Goal: Task Accomplishment & Management: Use online tool/utility

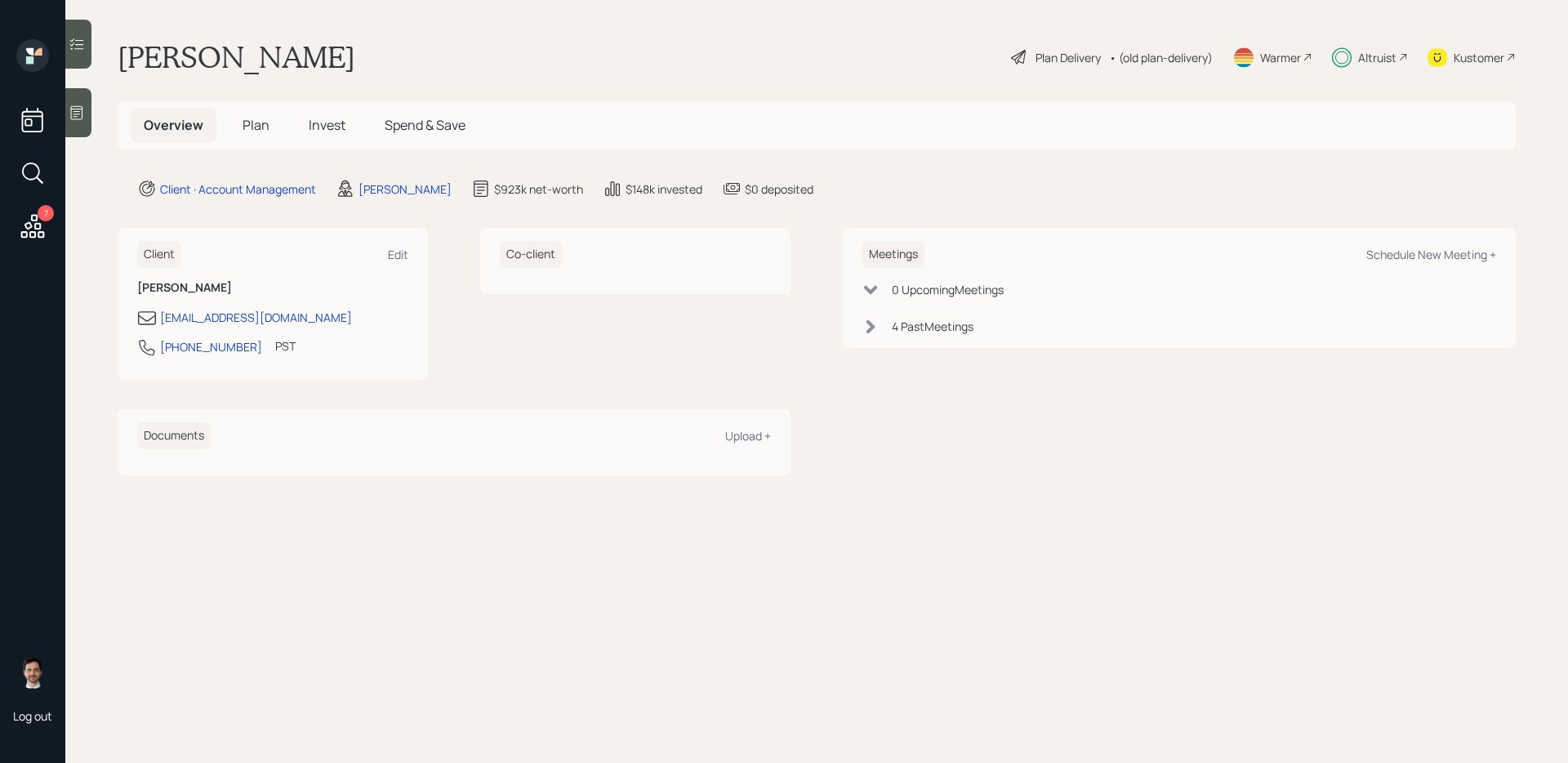
click at [46, 229] on icon at bounding box center [33, 227] width 30 height 30
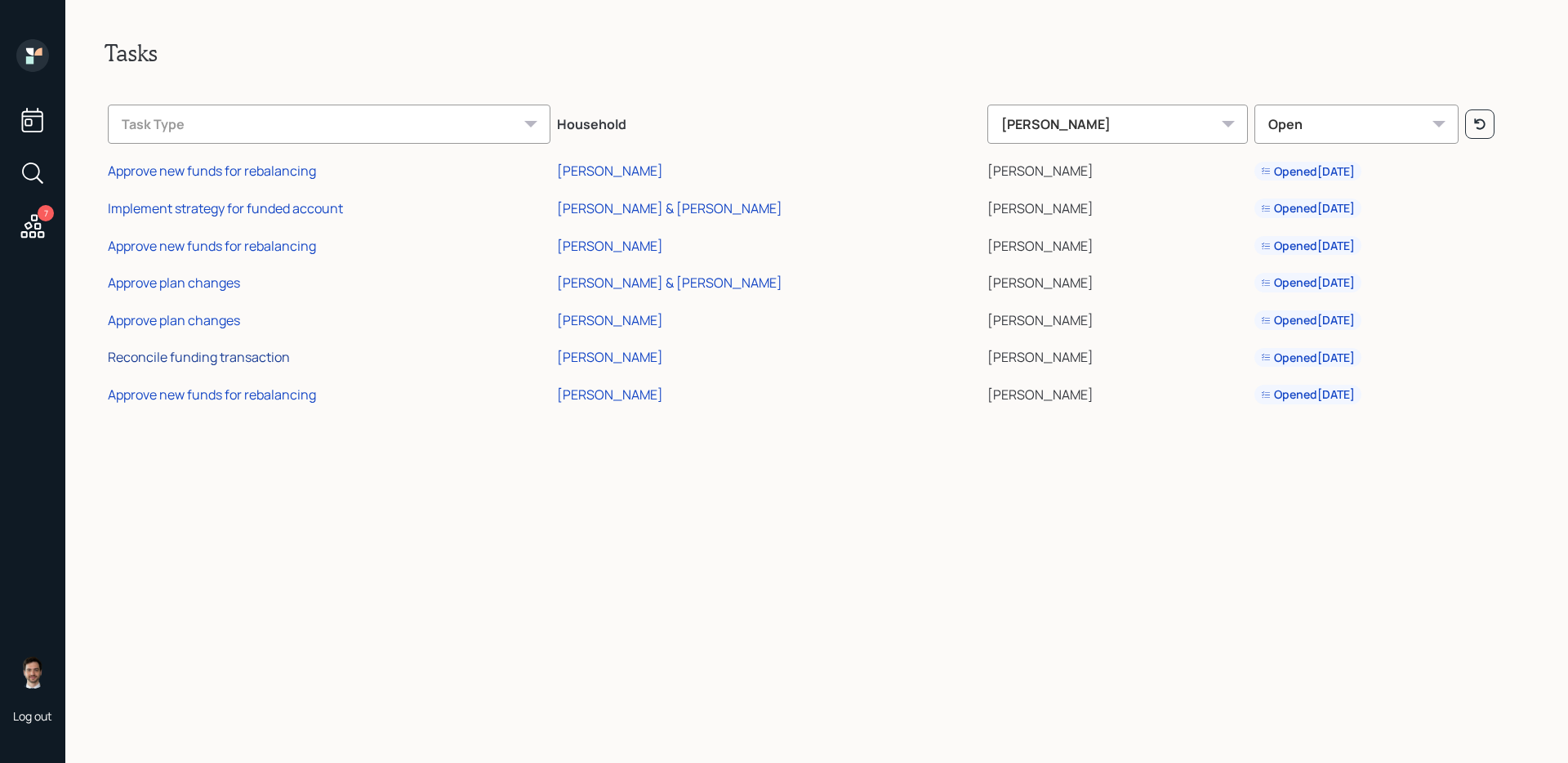
click at [236, 361] on div "Reconcile funding transaction" at bounding box center [198, 357] width 182 height 18
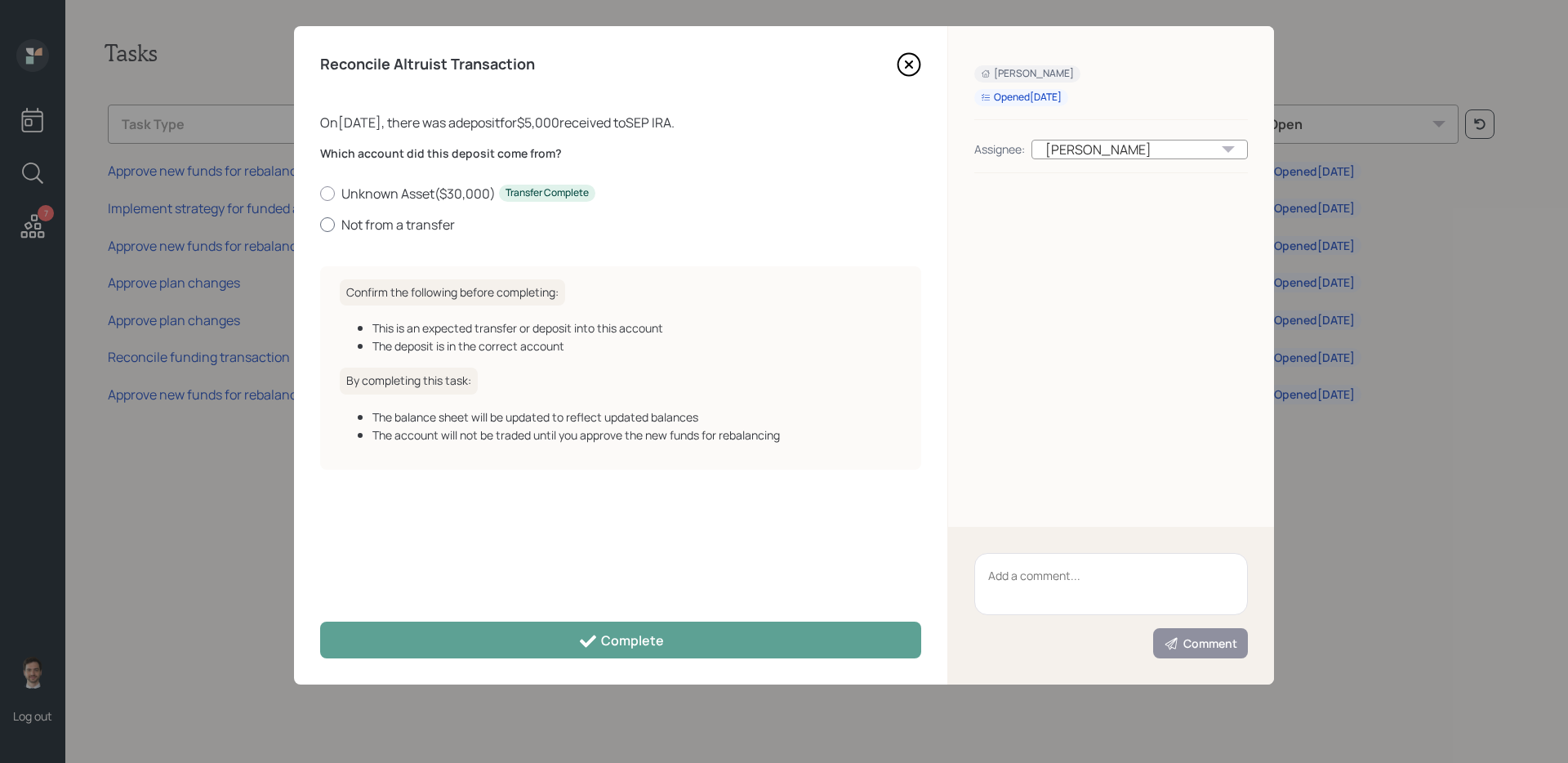
click at [397, 221] on label "Not from a transfer" at bounding box center [621, 225] width 601 height 18
click at [320, 224] on input "Not from a transfer" at bounding box center [320, 224] width 1 height 1
radio input "true"
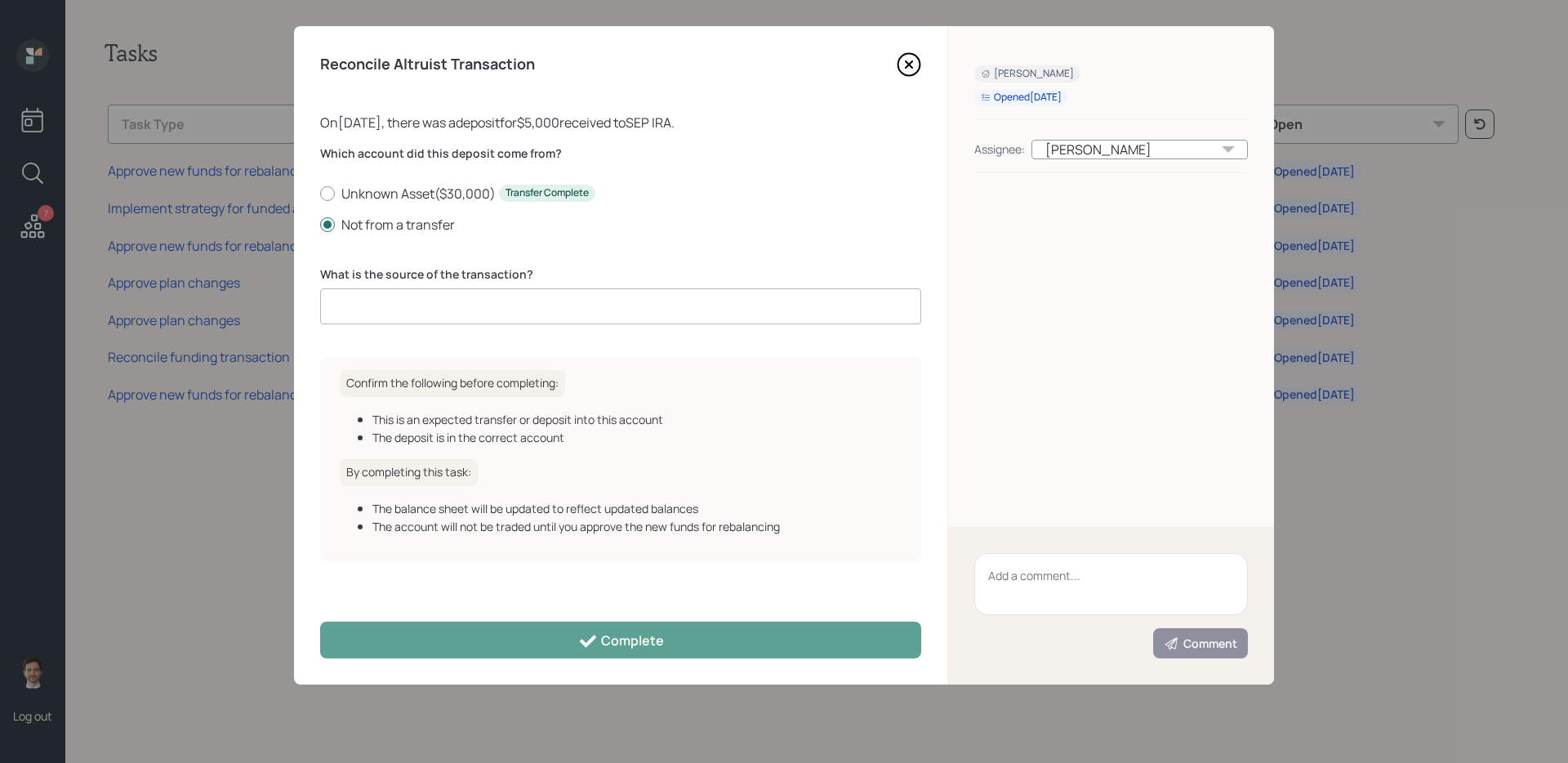
click at [422, 309] on input at bounding box center [621, 307] width 601 height 36
type input "Discussed $5k deposit into SEP IRA"
click at [607, 674] on div "Reconcile Altruist Transaction On [DATE] , there was a deposit for $5,000 recei…" at bounding box center [620, 355] width 653 height 658
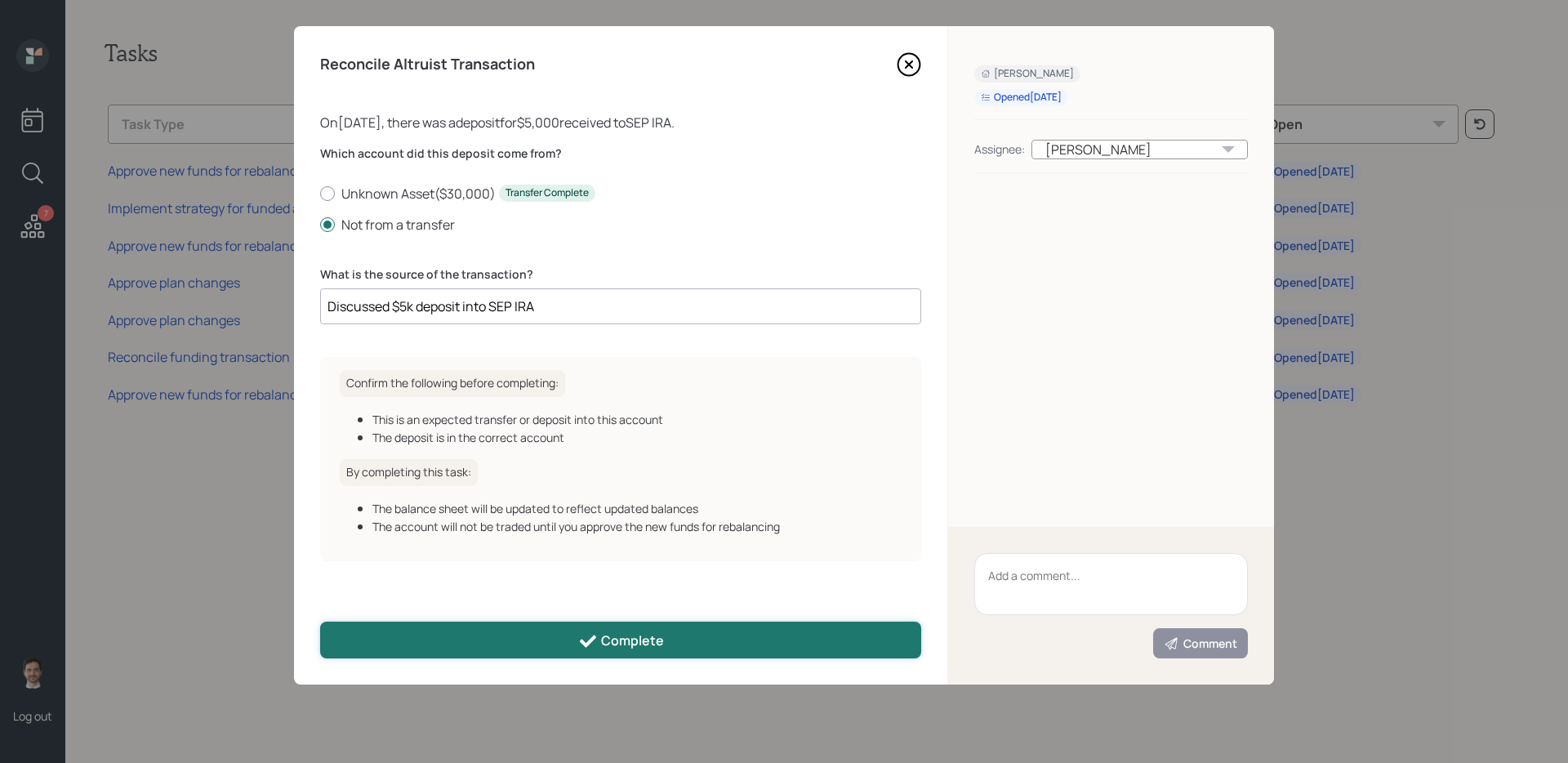
click at [600, 650] on button "Complete" at bounding box center [621, 640] width 601 height 37
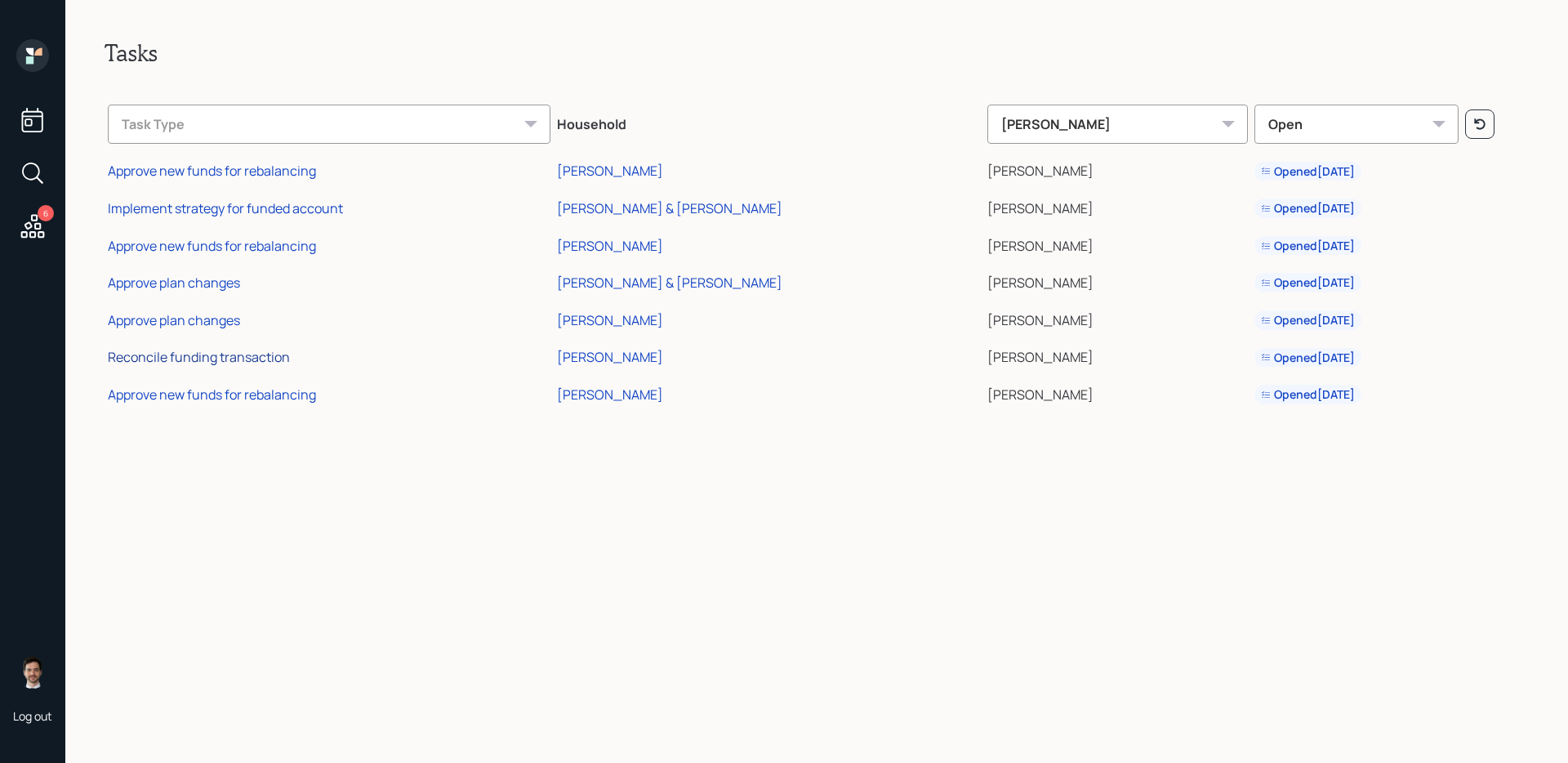
click at [231, 356] on div "Reconcile funding transaction" at bounding box center [198, 357] width 182 height 18
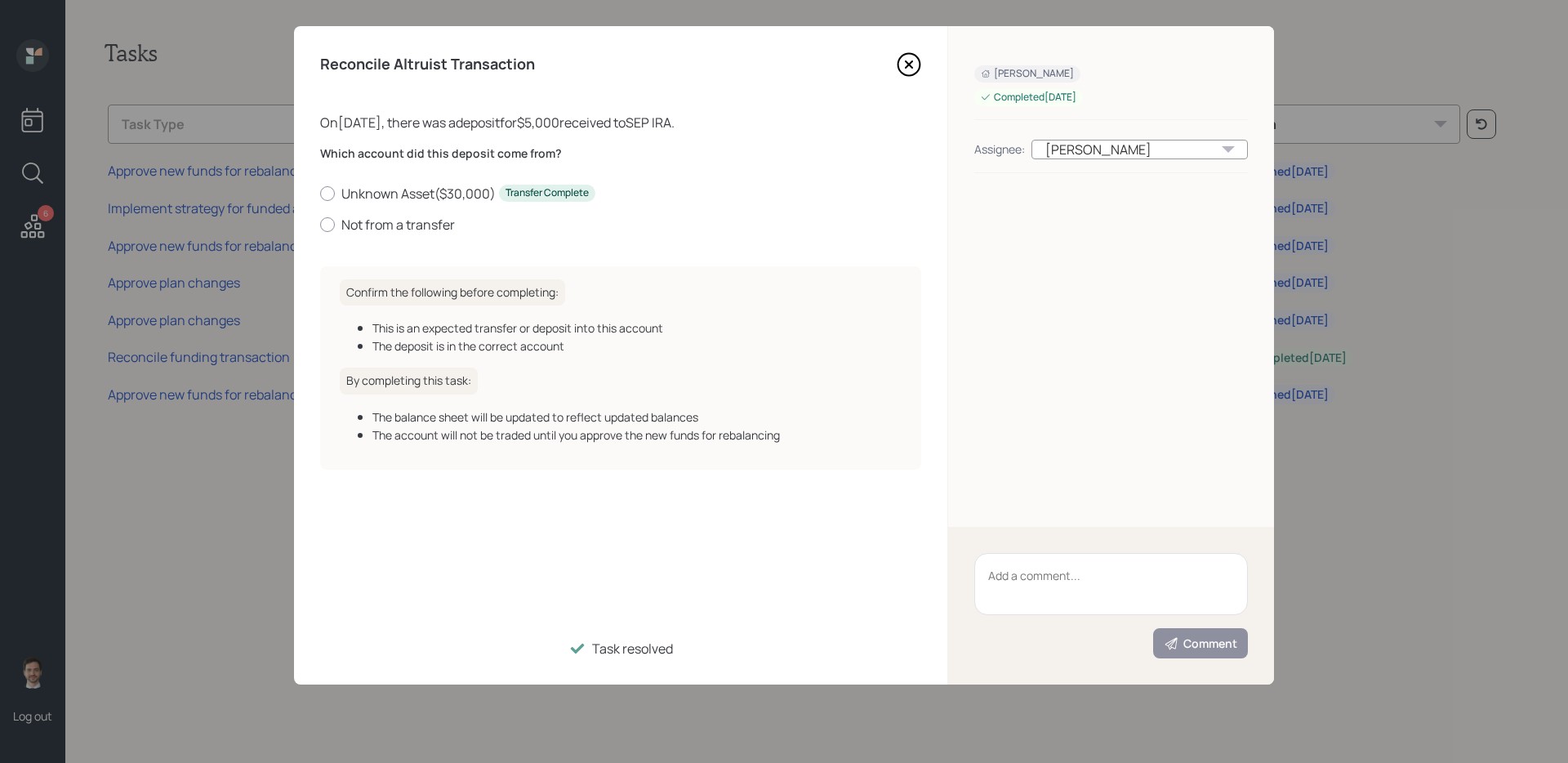
click at [904, 60] on icon at bounding box center [909, 64] width 25 height 25
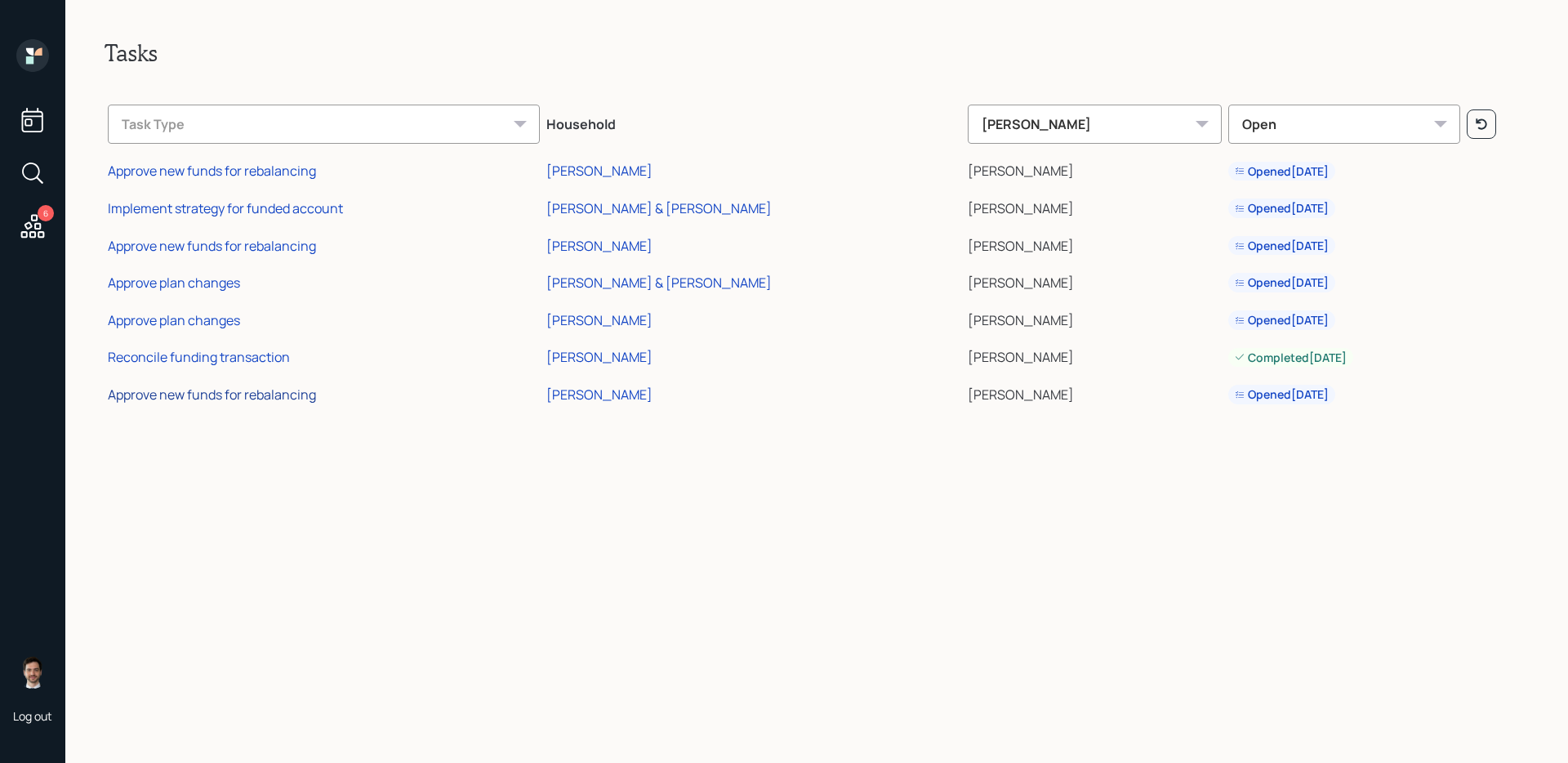
click at [279, 396] on div "Approve new funds for rebalancing" at bounding box center [212, 395] width 208 height 18
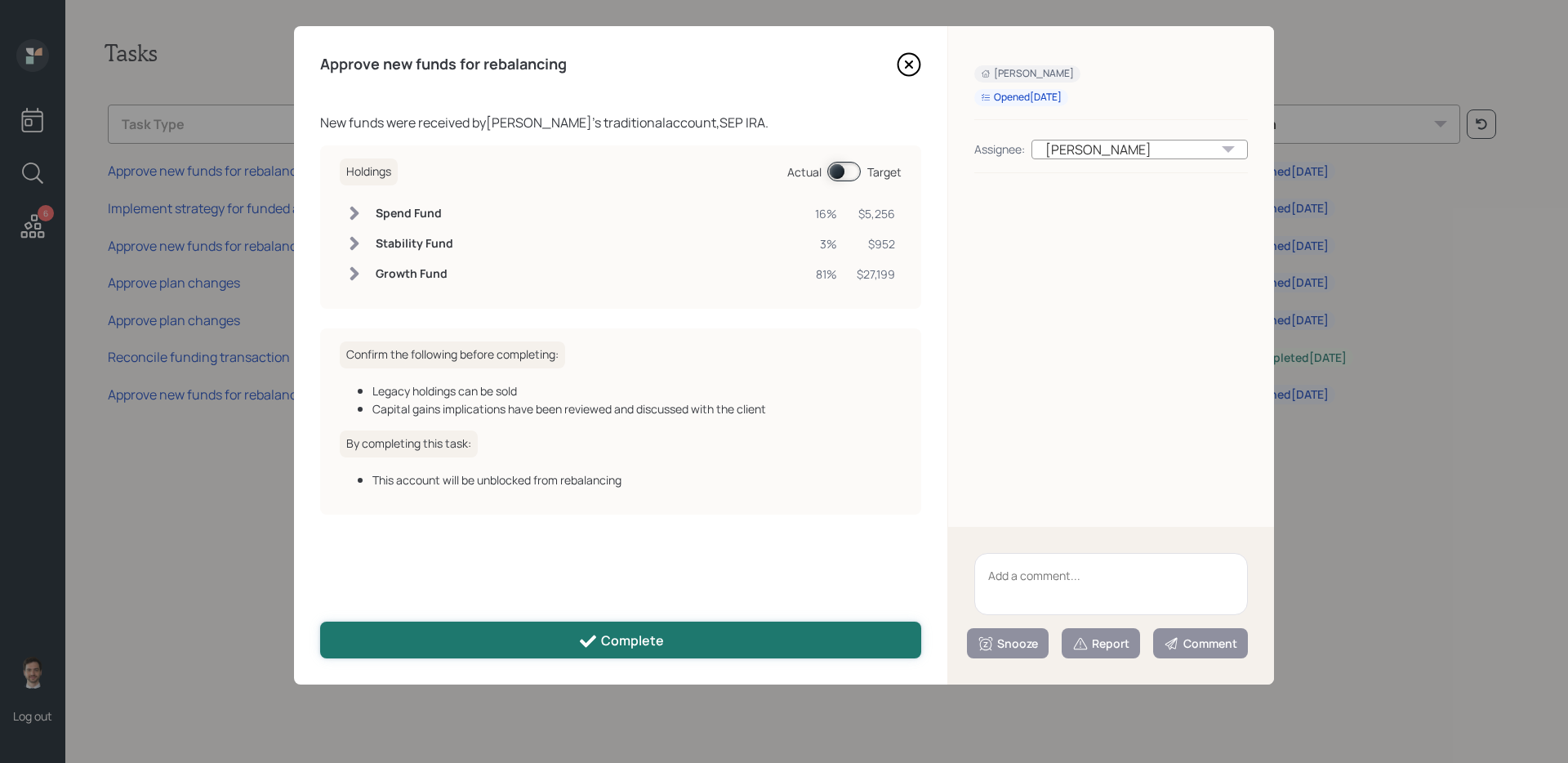
click at [531, 640] on button "Complete" at bounding box center [621, 640] width 601 height 37
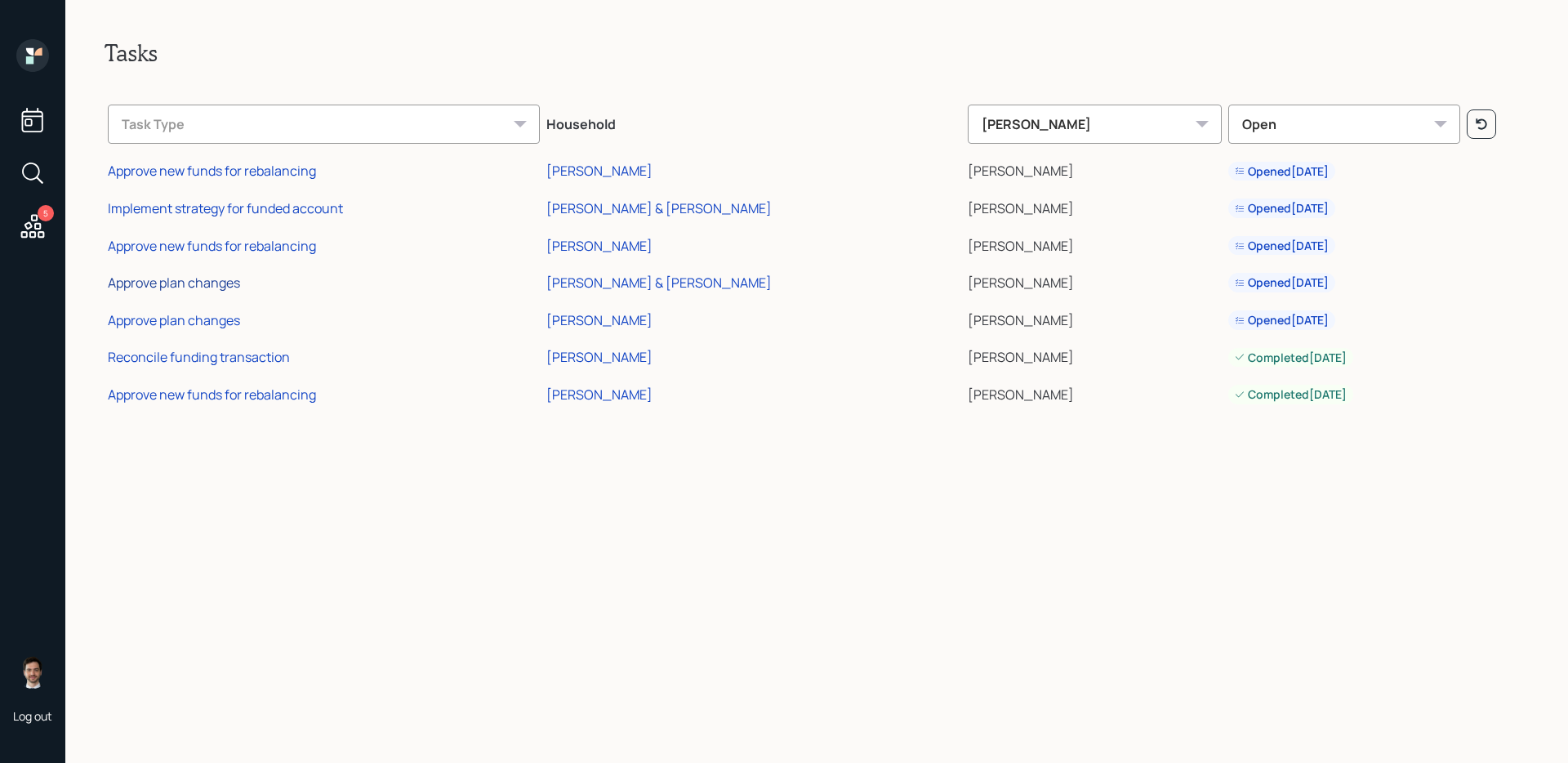
click at [184, 289] on div "Approve plan changes" at bounding box center [174, 283] width 133 height 18
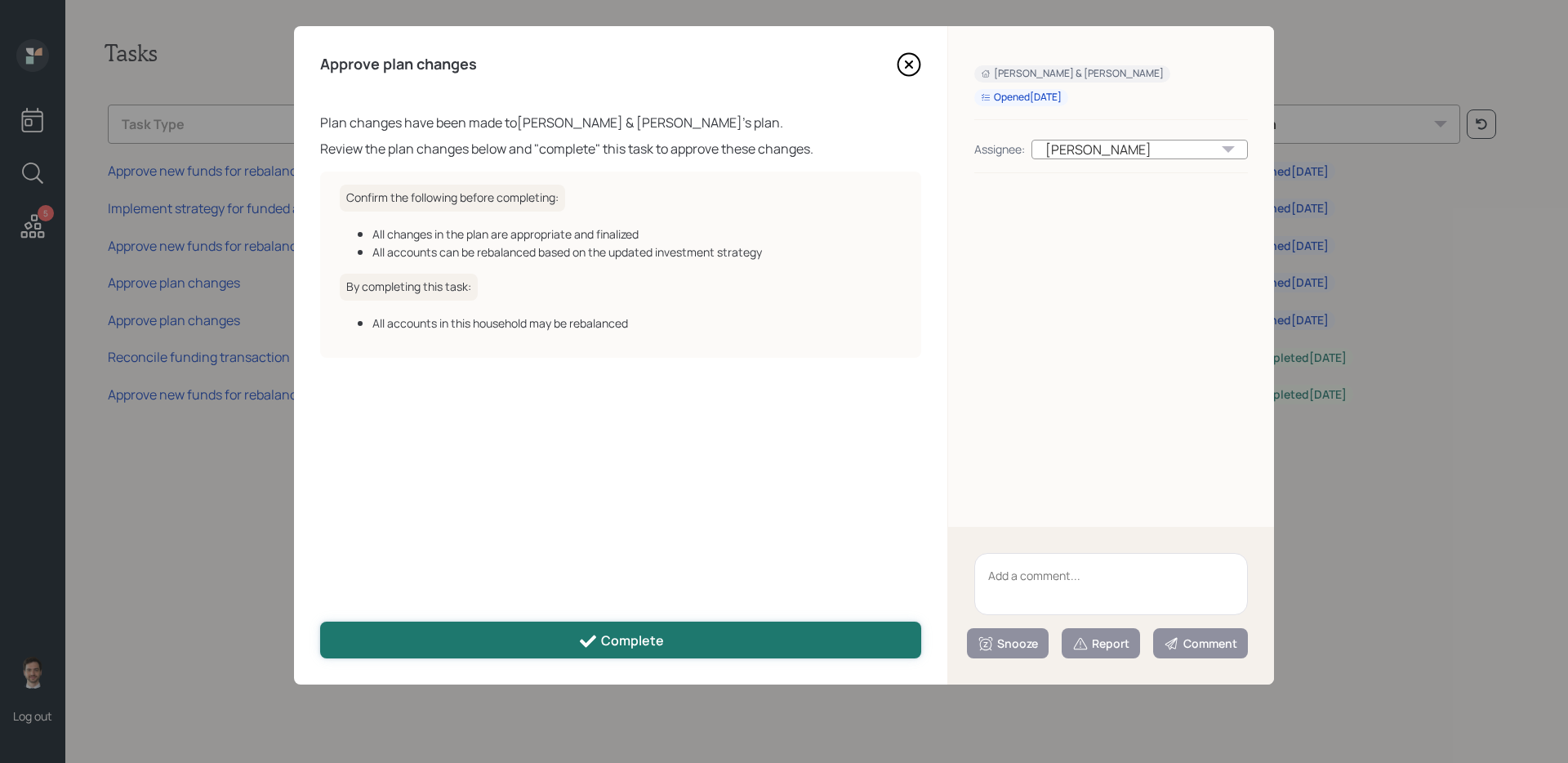
click at [610, 646] on div "Complete" at bounding box center [621, 641] width 86 height 20
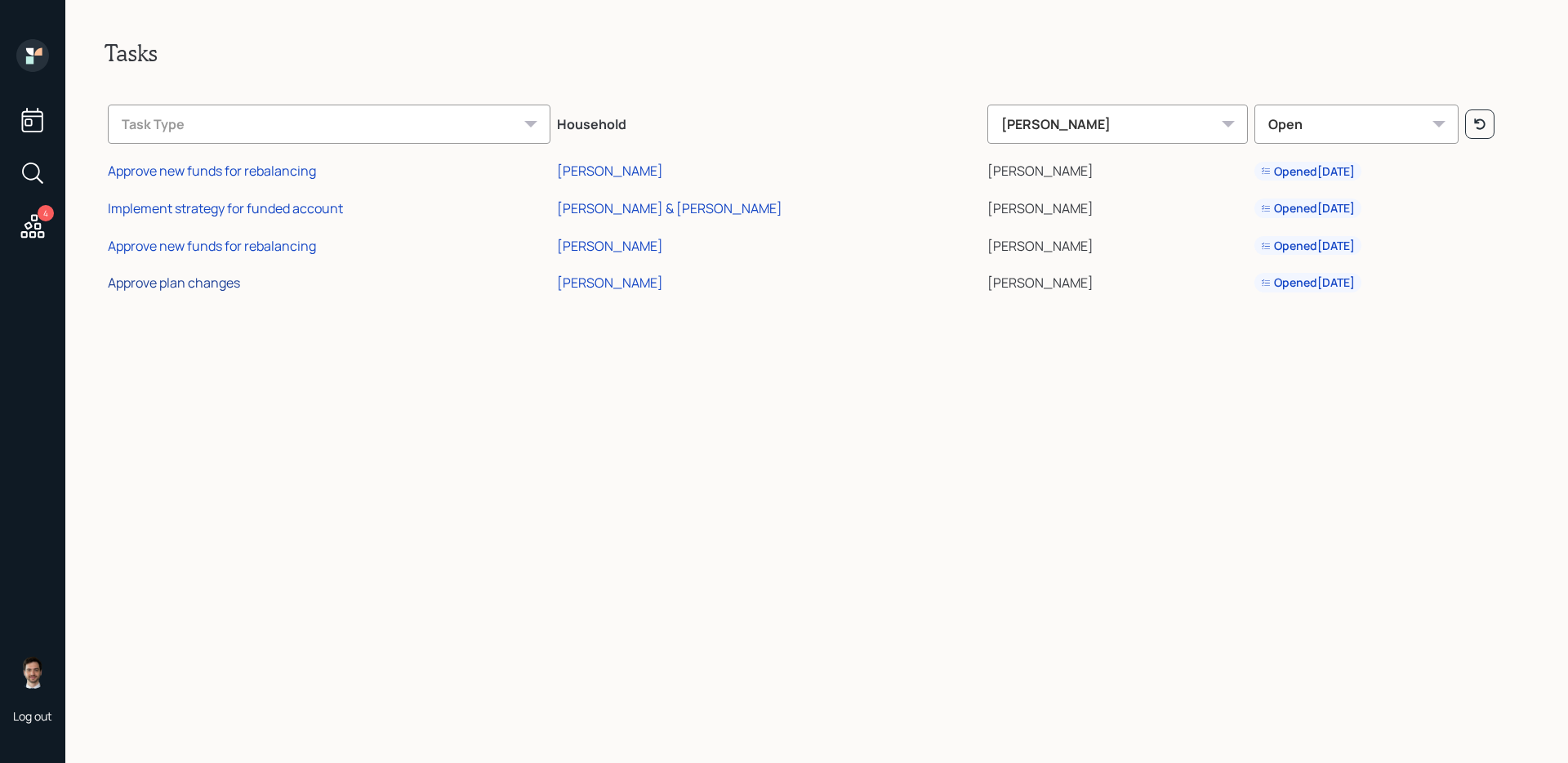
click at [197, 280] on div "Approve plan changes" at bounding box center [174, 283] width 133 height 18
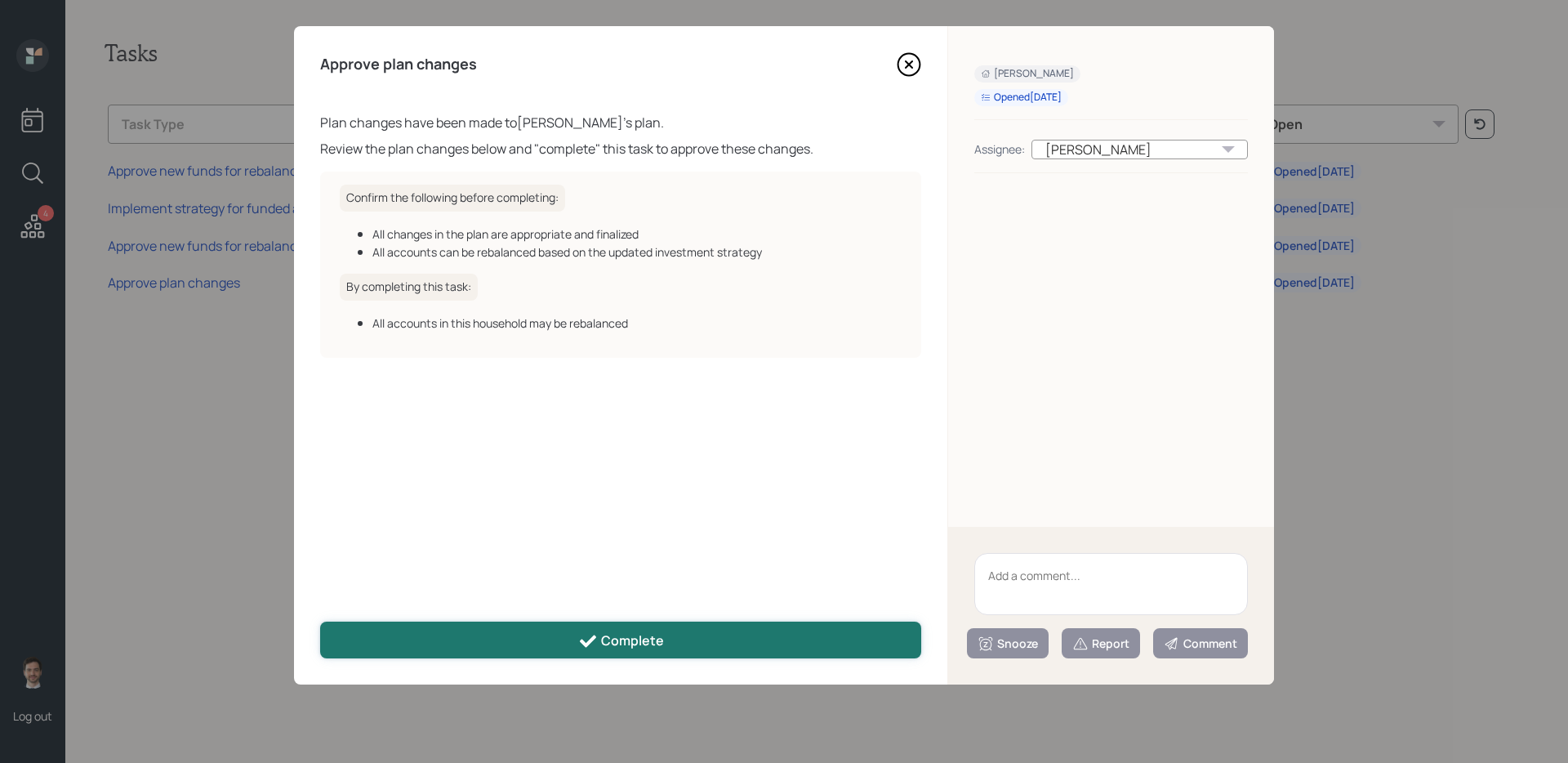
click at [567, 652] on button "Complete" at bounding box center [621, 640] width 601 height 37
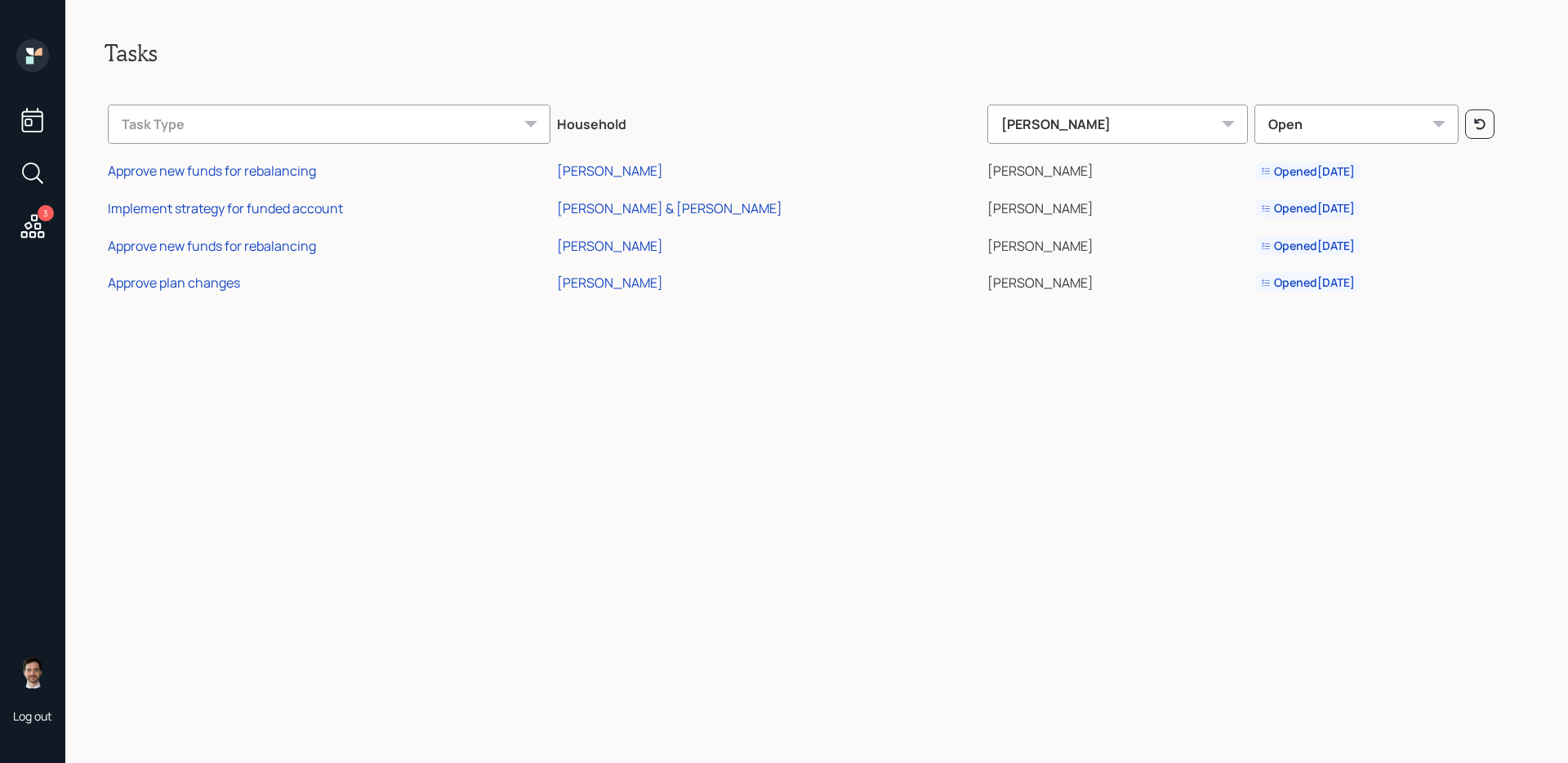
click at [917, 64] on h2 "Tasks" at bounding box center [816, 54] width 1424 height 28
click at [634, 278] on div "[PERSON_NAME]" at bounding box center [609, 283] width 106 height 18
